Goal: Task Accomplishment & Management: Manage account settings

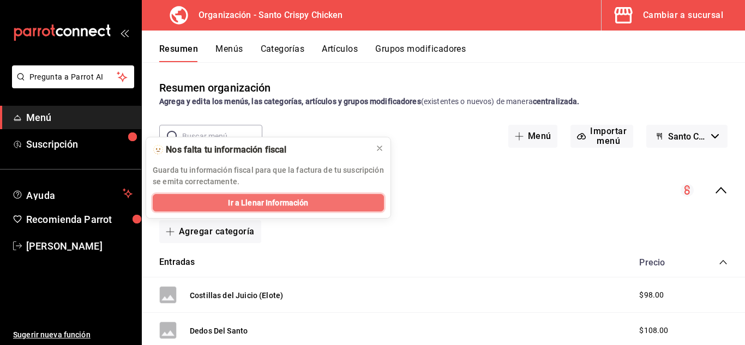
click at [239, 201] on span "Ir a Llenar Información" at bounding box center [268, 202] width 80 height 11
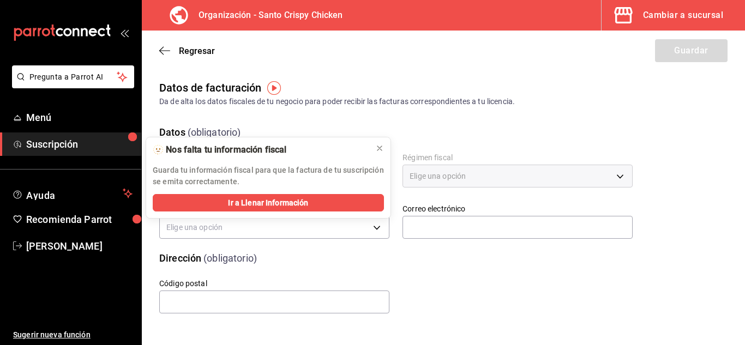
click at [486, 264] on div "Código postal" at bounding box center [383, 283] width 500 height 63
click at [320, 201] on button "Ir a Llenar Información" at bounding box center [268, 202] width 231 height 17
click at [380, 148] on icon at bounding box center [379, 148] width 4 height 4
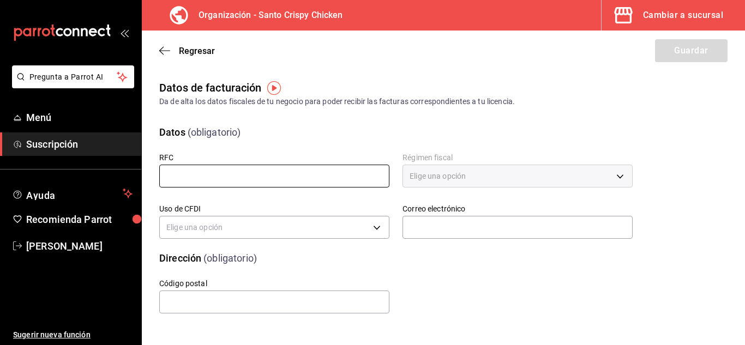
click at [299, 174] on input "text" at bounding box center [274, 176] width 230 height 23
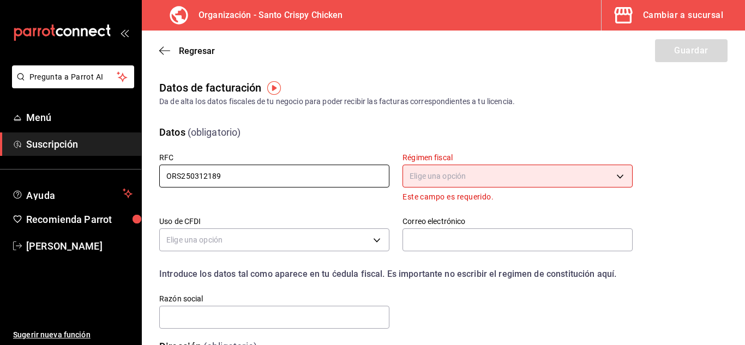
type input "ORS250312189"
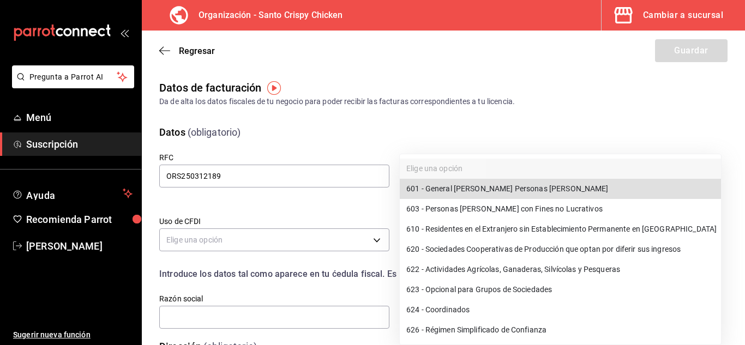
click at [531, 169] on body "Pregunta a Parrot AI Menú Suscripción Ayuda Recomienda Parrot Adrian Murillo Su…" at bounding box center [372, 172] width 745 height 345
click at [527, 187] on li "601 - General de Ley Personas Morales" at bounding box center [560, 189] width 321 height 20
type input "601"
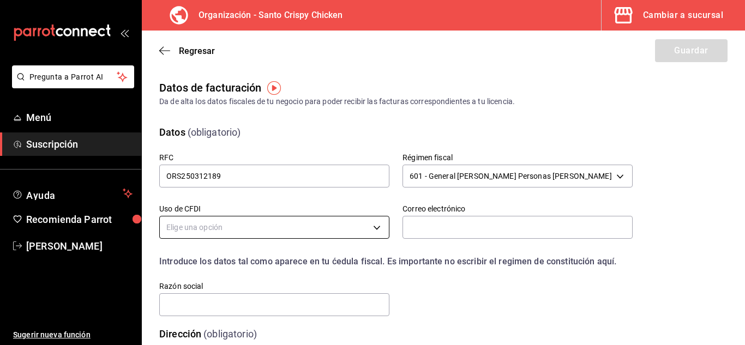
click at [287, 223] on body "Pregunta a Parrot AI Menú Suscripción Ayuda Recomienda Parrot Adrian Murillo Su…" at bounding box center [372, 172] width 745 height 345
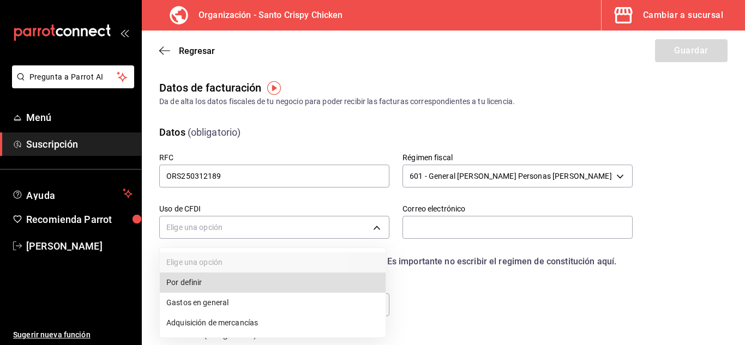
click at [215, 302] on li "Gastos en general" at bounding box center [273, 303] width 226 height 20
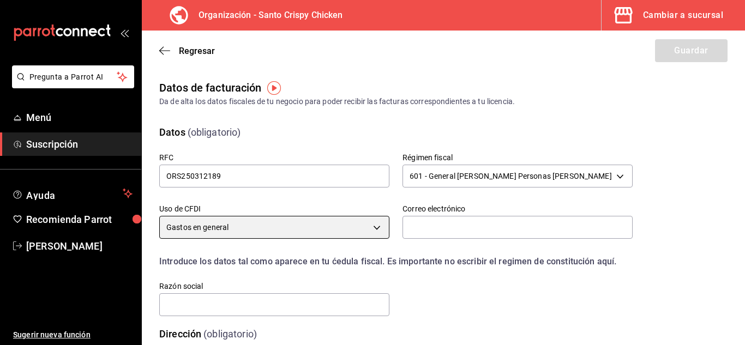
type input "G03"
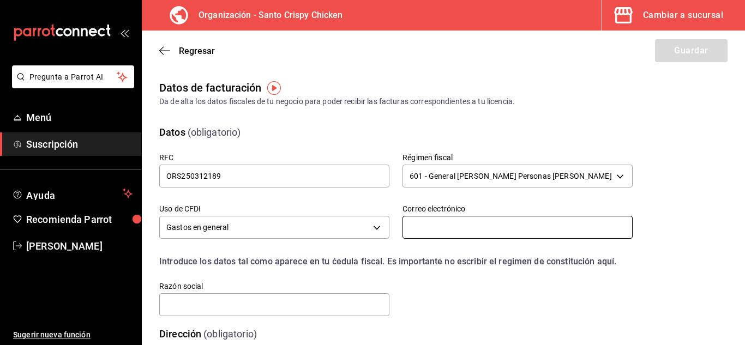
click at [447, 227] on input "text" at bounding box center [517, 227] width 230 height 23
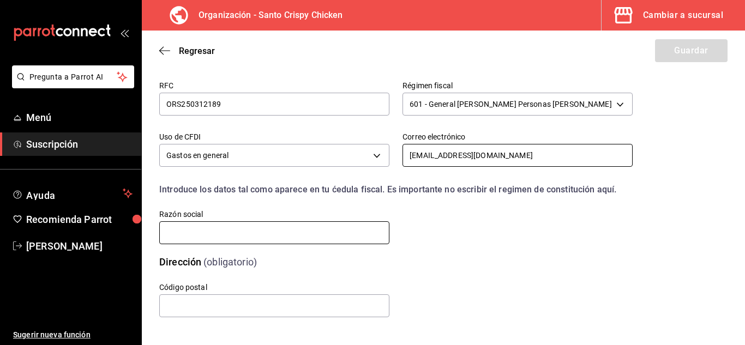
type input "operadorasanto@gmail.com"
click at [221, 231] on input "text" at bounding box center [274, 232] width 230 height 23
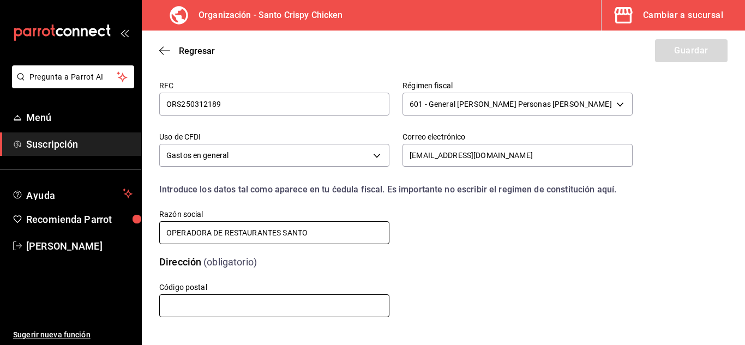
type input "OPERADORA DE RESTAURANTES SANTO"
click at [184, 310] on input "text" at bounding box center [274, 305] width 230 height 23
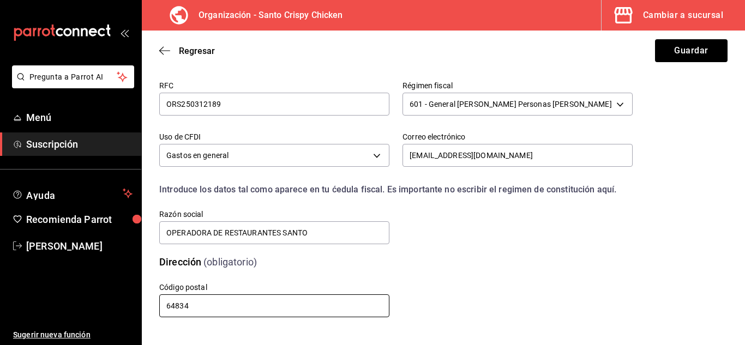
type input "64834"
click at [569, 294] on div "Código postal 64834" at bounding box center [383, 287] width 500 height 63
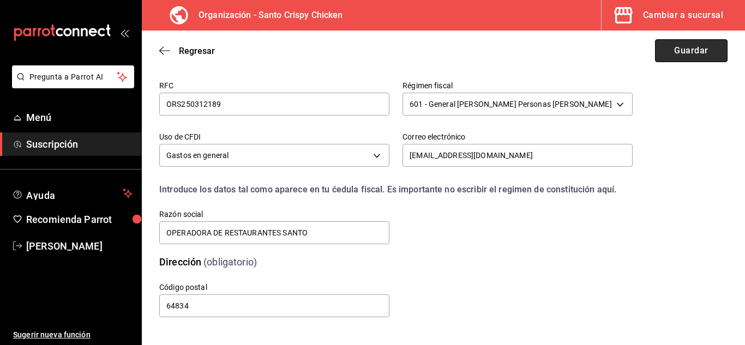
click at [678, 54] on button "Guardar" at bounding box center [691, 50] width 73 height 23
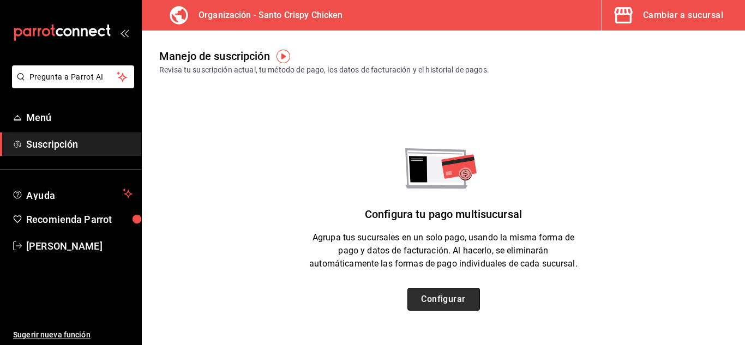
click at [450, 298] on button "Configurar" at bounding box center [443, 299] width 73 height 23
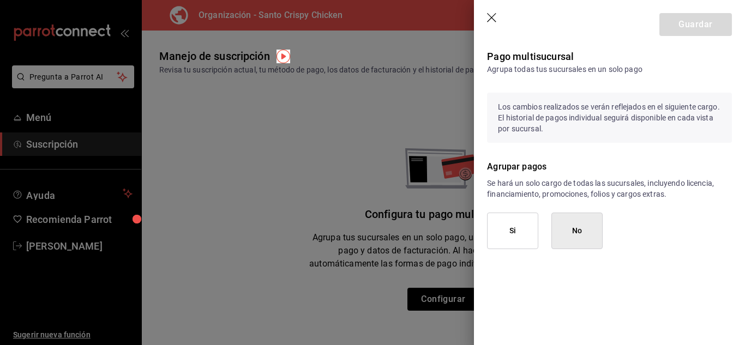
click at [514, 229] on button "Si" at bounding box center [512, 231] width 51 height 37
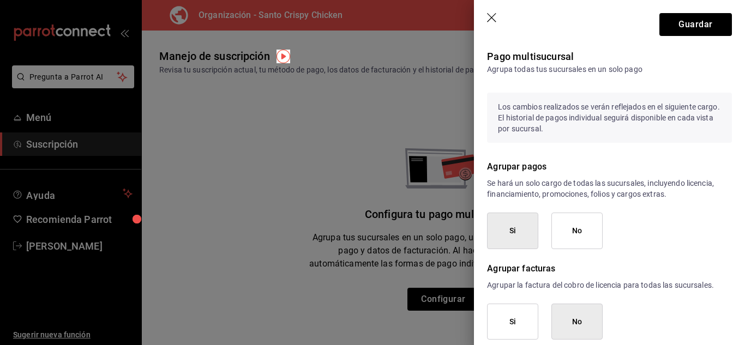
scroll to position [16, 0]
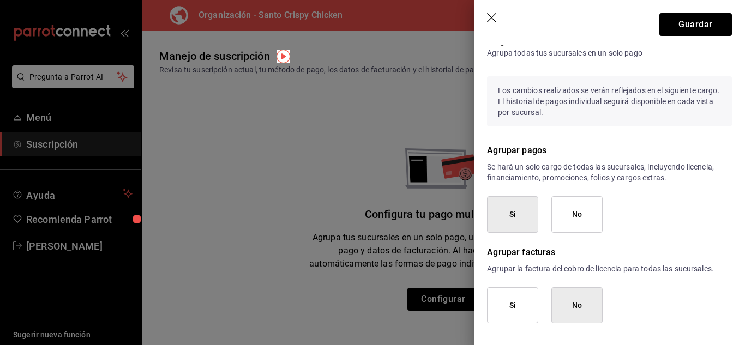
click at [489, 14] on icon "button" at bounding box center [492, 18] width 11 height 11
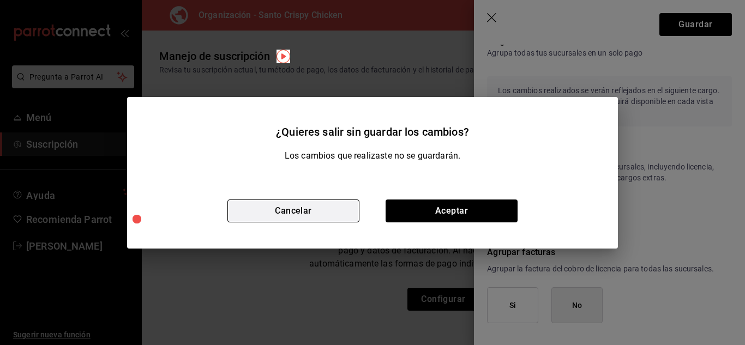
click at [291, 213] on button "Cancelar" at bounding box center [293, 211] width 132 height 23
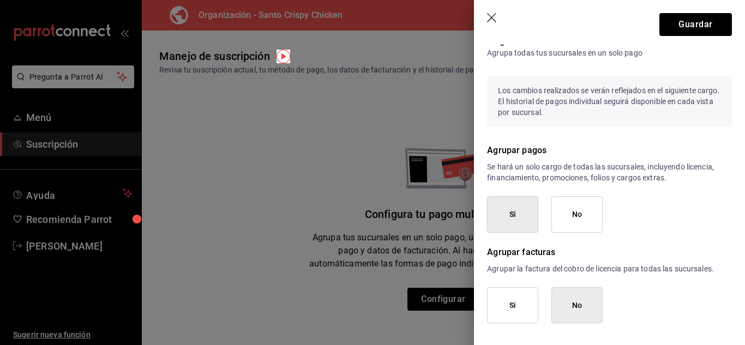
click at [494, 16] on icon "button" at bounding box center [492, 18] width 11 height 11
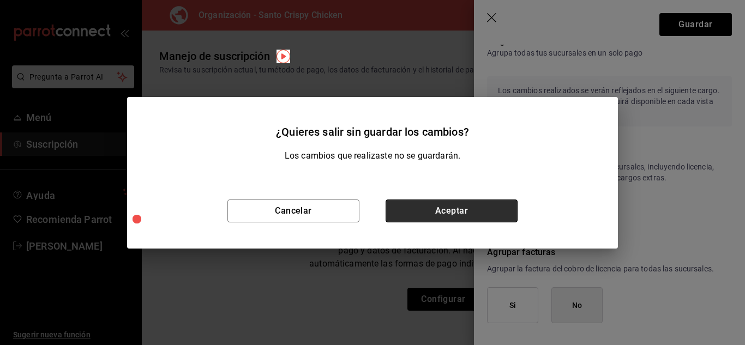
click at [419, 208] on button "Aceptar" at bounding box center [452, 211] width 132 height 23
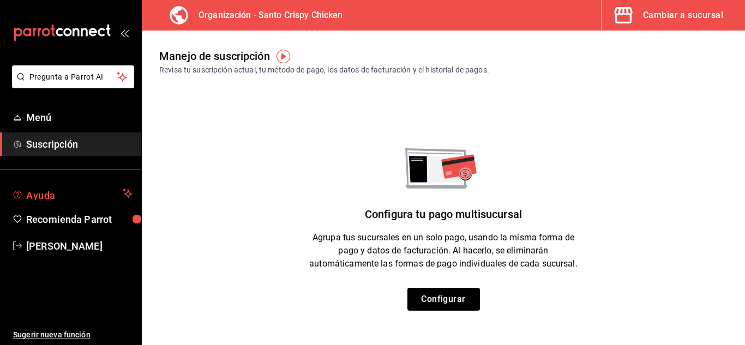
click at [58, 195] on span "Ayuda" at bounding box center [72, 193] width 92 height 13
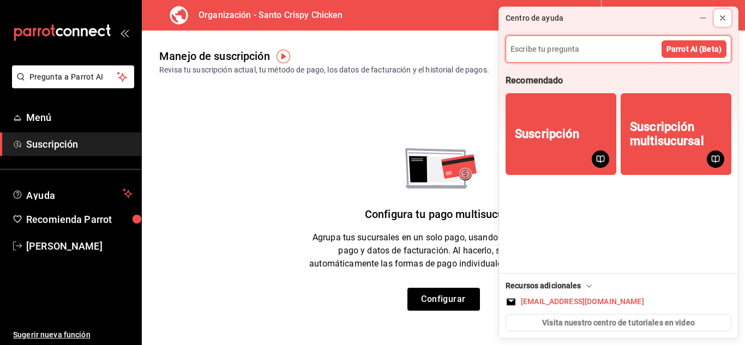
click at [725, 14] on icon at bounding box center [722, 18] width 9 height 9
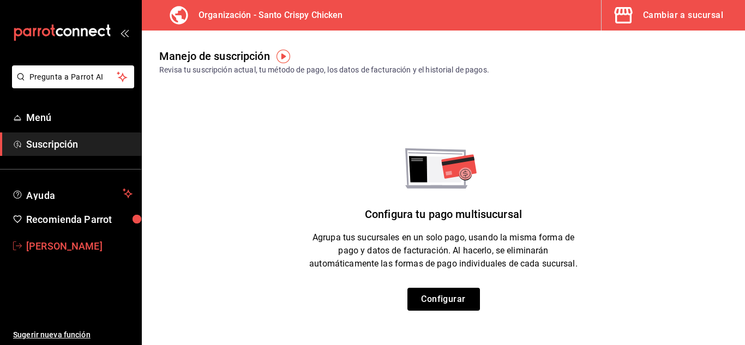
click at [46, 240] on span "[PERSON_NAME]" at bounding box center [79, 246] width 106 height 15
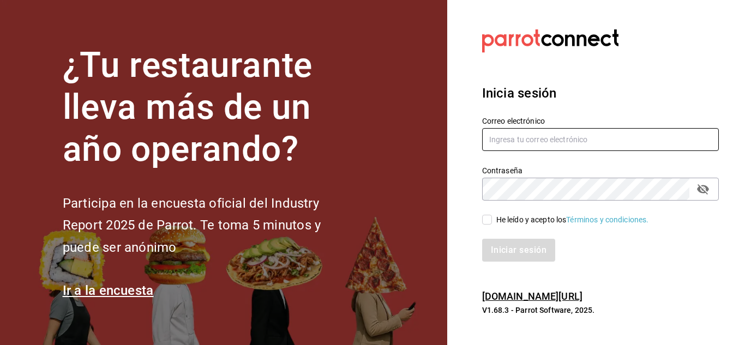
click at [599, 143] on input "text" at bounding box center [600, 139] width 237 height 23
type input "C"
type input "chefamurillo@gmail.com"
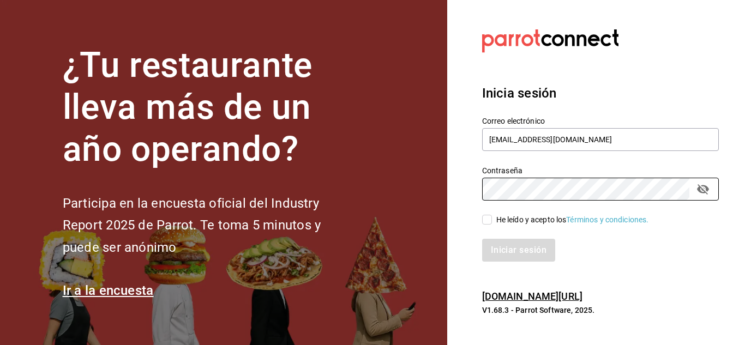
click at [492, 216] on span "He leído y acepto los Términos y condiciones." at bounding box center [570, 219] width 157 height 11
click at [492, 216] on input "He leído y acepto los Términos y condiciones." at bounding box center [487, 220] width 10 height 10
checkbox input "true"
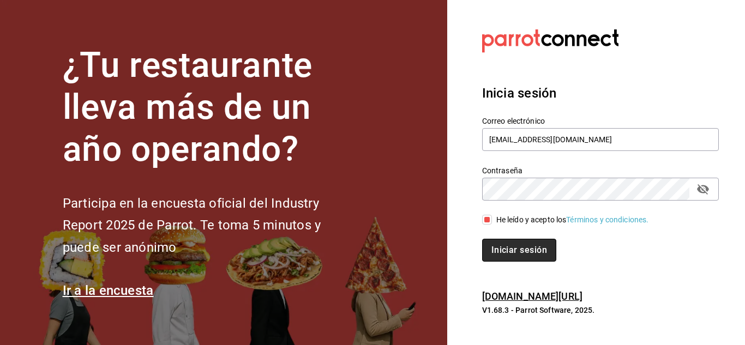
click at [498, 240] on button "Iniciar sesión" at bounding box center [519, 250] width 74 height 23
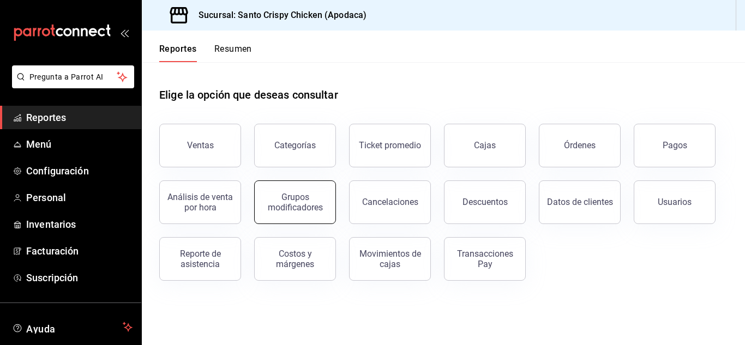
click at [270, 199] on div "Grupos modificadores" at bounding box center [295, 202] width 68 height 21
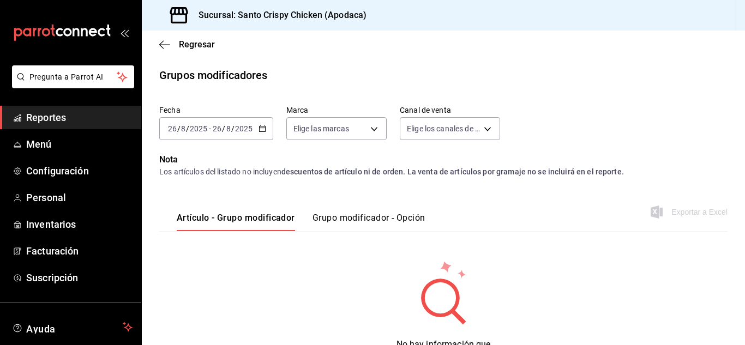
scroll to position [53, 0]
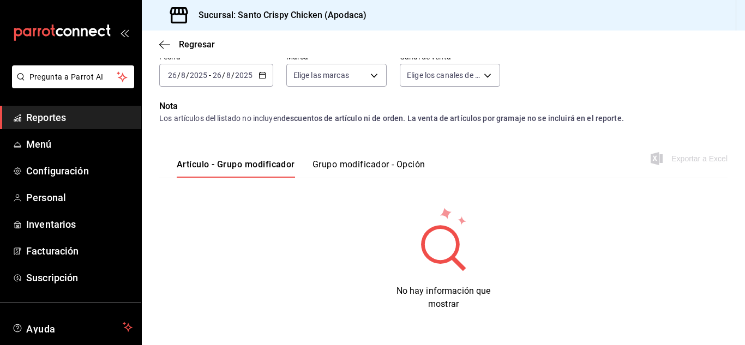
click at [365, 166] on button "Grupo modificador - Opción" at bounding box center [368, 168] width 113 height 19
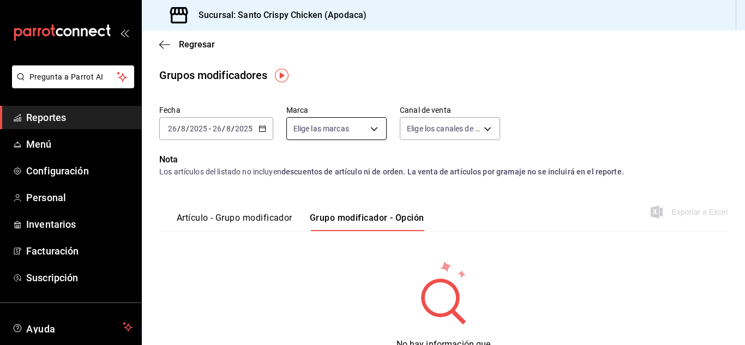
click at [374, 128] on body "Pregunta a Parrot AI Reportes Menú Configuración Personal Inventarios Facturaci…" at bounding box center [372, 172] width 745 height 345
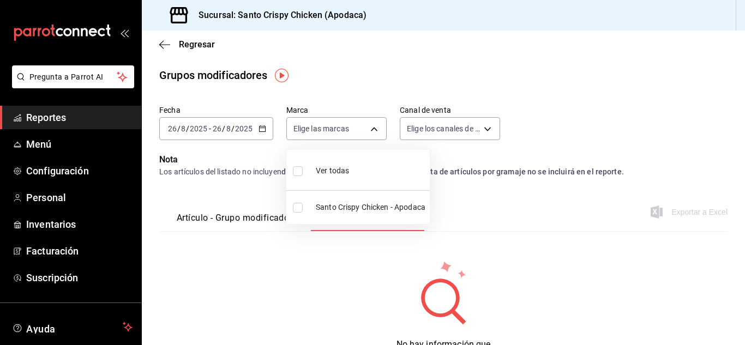
click at [299, 170] on input "checkbox" at bounding box center [298, 171] width 10 height 10
checkbox input "true"
type input "0a9e70ec-c9a9-4e7b-ad42-2bfd21760c2f"
checkbox input "true"
click at [484, 127] on div at bounding box center [372, 172] width 745 height 345
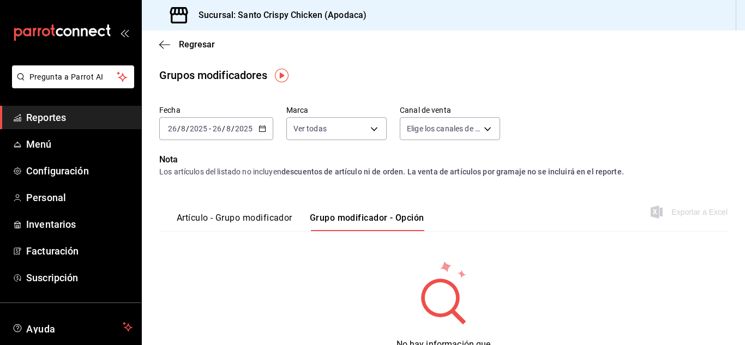
click at [484, 127] on body "Pregunta a Parrot AI Reportes Menú Configuración Personal Inventarios Facturaci…" at bounding box center [372, 172] width 745 height 345
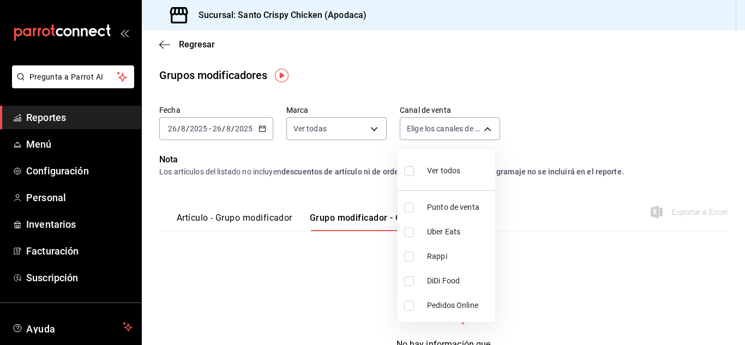
click at [407, 171] on input "checkbox" at bounding box center [409, 171] width 10 height 10
checkbox input "true"
type input "PARROT,UBER_EATS,RAPPI,DIDI_FOOD,ONLINE"
checkbox input "true"
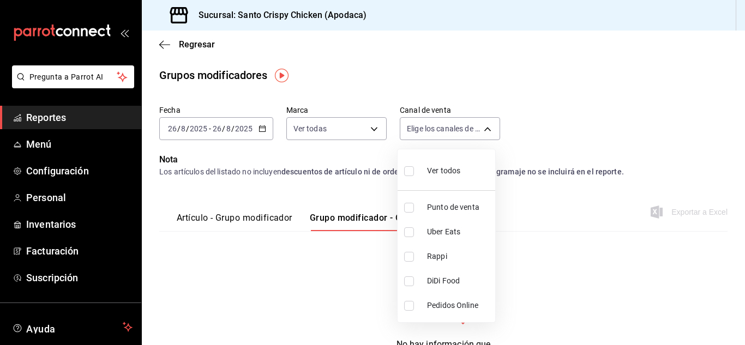
checkbox input "true"
drag, startPoint x: 742, startPoint y: 69, endPoint x: 744, endPoint y: 151, distance: 81.8
click at [744, 151] on div at bounding box center [372, 172] width 745 height 345
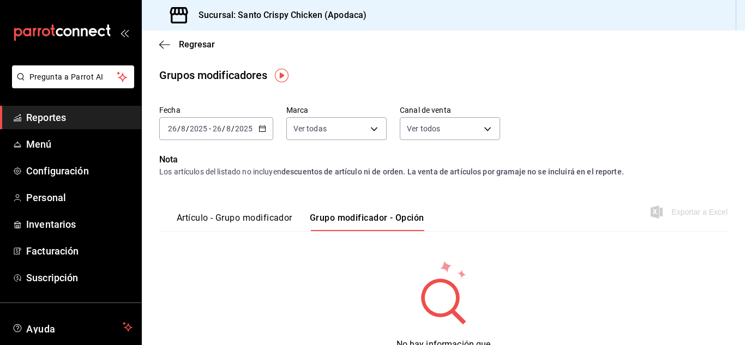
click at [621, 125] on div "Fecha [DATE] [DATE] - [DATE] [DATE] Marca Ver todas 0a9e70ec-c9a9-4e7b-ad42-2bf…" at bounding box center [443, 127] width 568 height 52
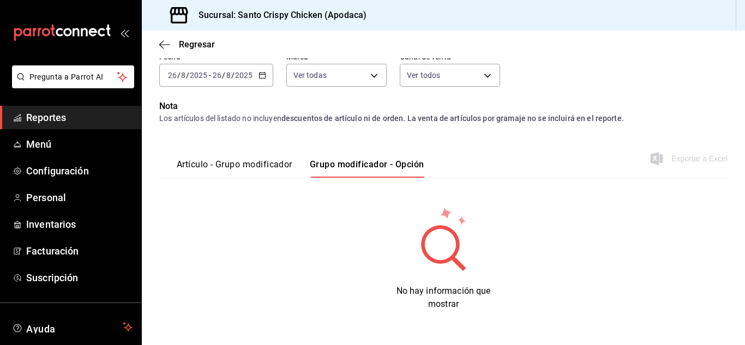
click at [249, 172] on button "Artículo - Grupo modificador" at bounding box center [235, 168] width 116 height 19
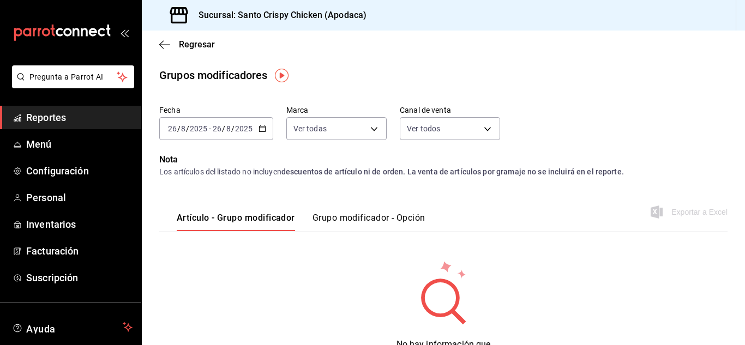
click at [549, 139] on div "Fecha [DATE] [DATE] - [DATE] [DATE] Marca Ver todas 0a9e70ec-c9a9-4e7b-ad42-2bf…" at bounding box center [443, 127] width 568 height 52
click at [38, 149] on span "Menú" at bounding box center [79, 144] width 106 height 15
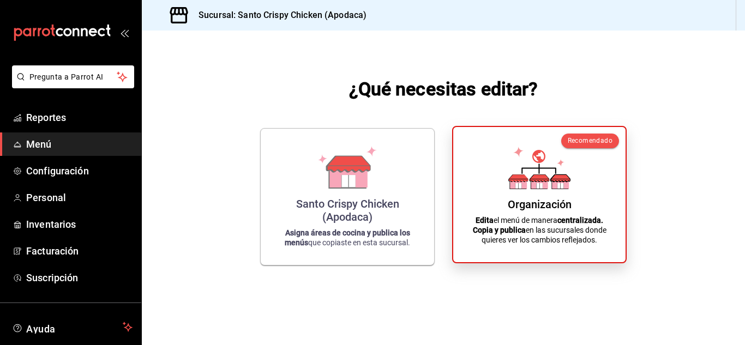
click at [510, 191] on div "Organización Edita el menú de manera centralizada. Copia y publica en las sucur…" at bounding box center [539, 195] width 146 height 118
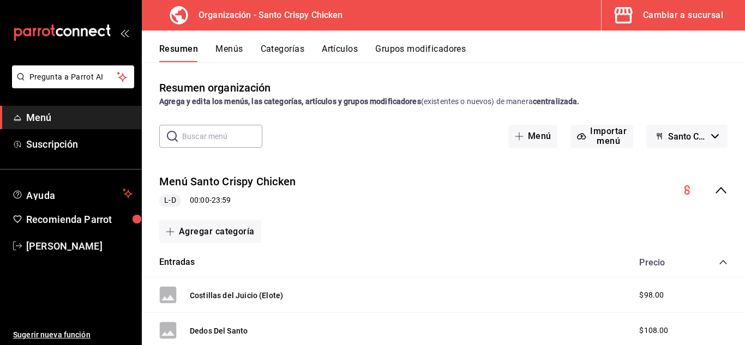
click at [418, 57] on button "Grupos modificadores" at bounding box center [420, 53] width 91 height 19
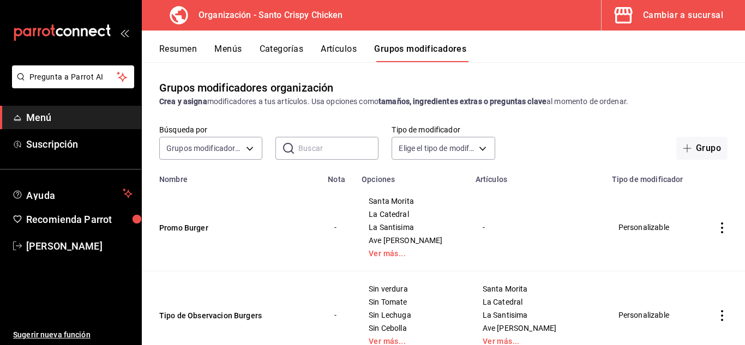
click at [333, 55] on button "Artículos" at bounding box center [339, 53] width 36 height 19
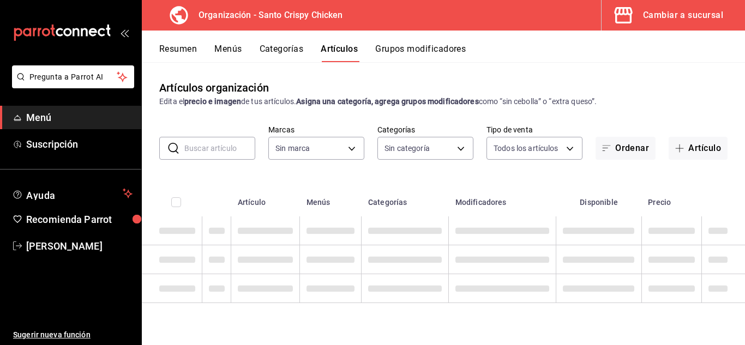
type input "c906285f-cb3e-406f-91b0-2ab5b9543554"
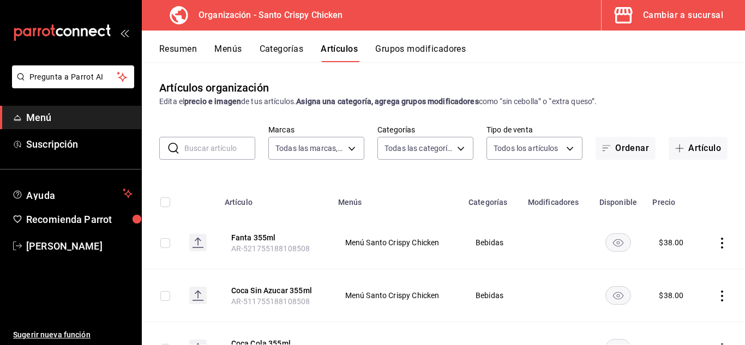
type input "d7786c97-a942-4a7e-a763-239cad0d0d3e,c4c37fdf-77c1-40c9-b341-fcd609b73fb9,15df2…"
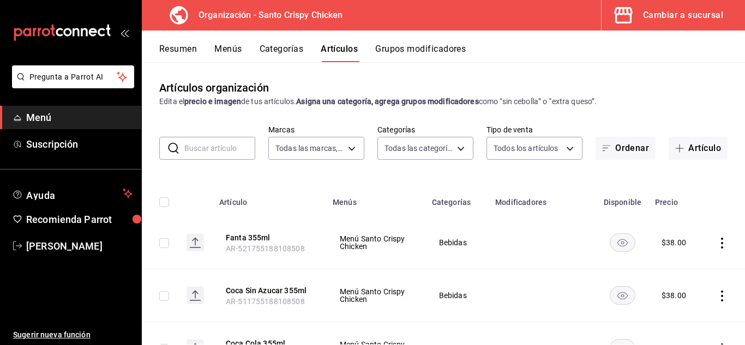
click at [174, 52] on button "Resumen" at bounding box center [178, 53] width 38 height 19
